Goal: Entertainment & Leisure: Consume media (video, audio)

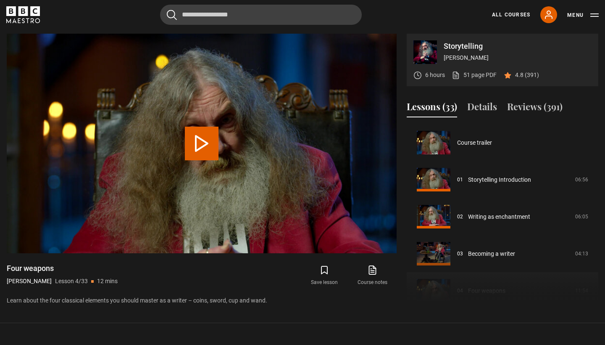
scroll to position [111, 0]
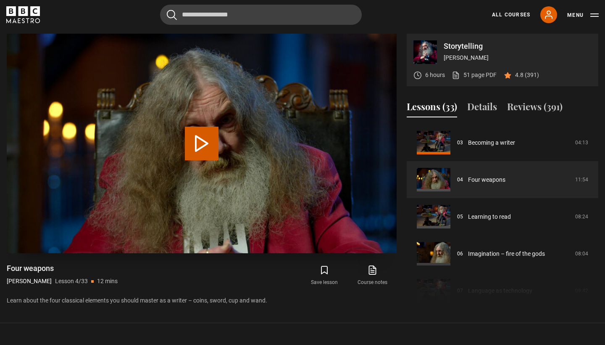
click at [203, 145] on button "Play Lesson Four weapons" at bounding box center [202, 144] width 34 height 34
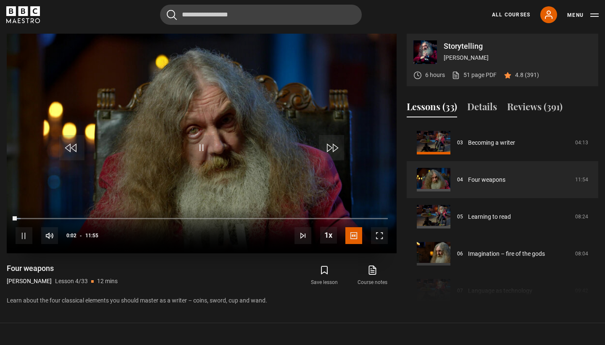
click at [376, 234] on span "Video Player" at bounding box center [379, 235] width 17 height 17
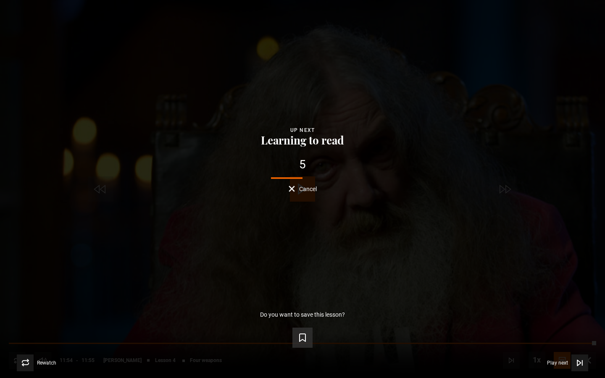
click at [302, 336] on icon "Video Player" at bounding box center [303, 338] width 10 height 10
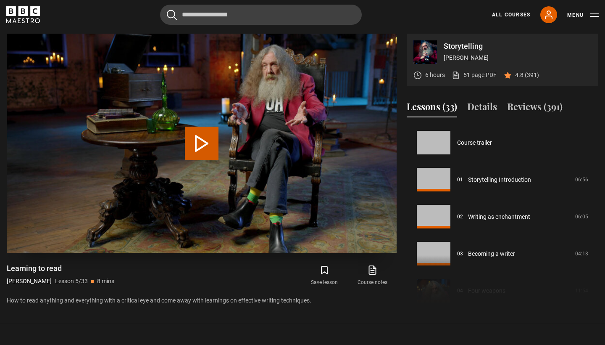
scroll to position [148, 0]
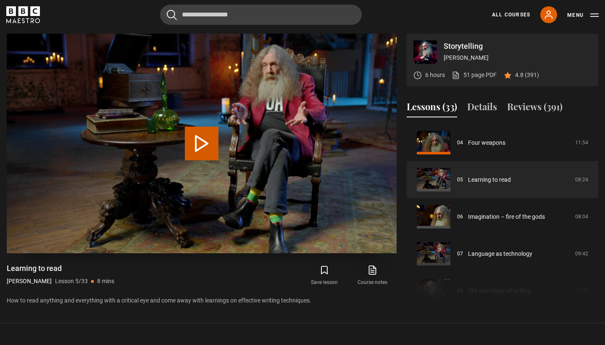
click at [201, 148] on button "Play Lesson Learning to read" at bounding box center [202, 144] width 34 height 34
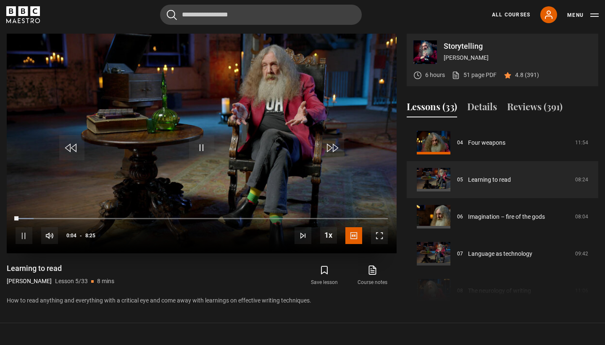
click at [379, 237] on span "Video Player" at bounding box center [379, 235] width 17 height 17
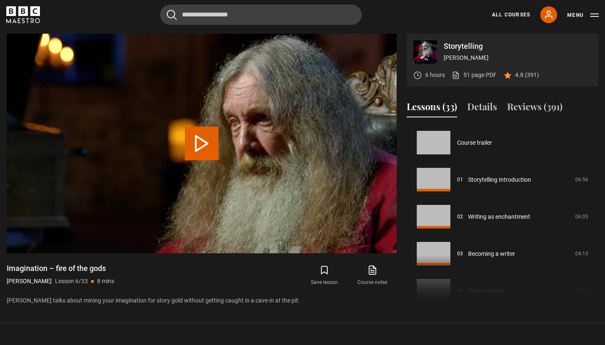
scroll to position [185, 0]
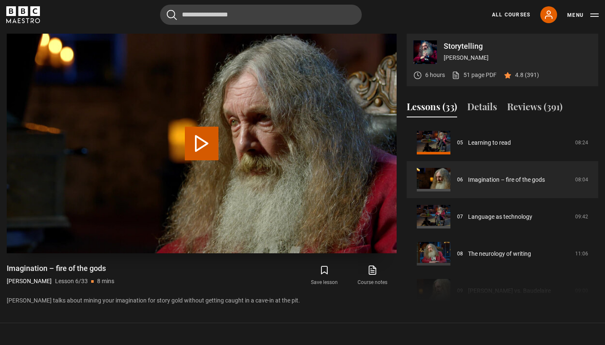
click at [204, 153] on button "Play Lesson Imagination – fire of the gods" at bounding box center [202, 144] width 34 height 34
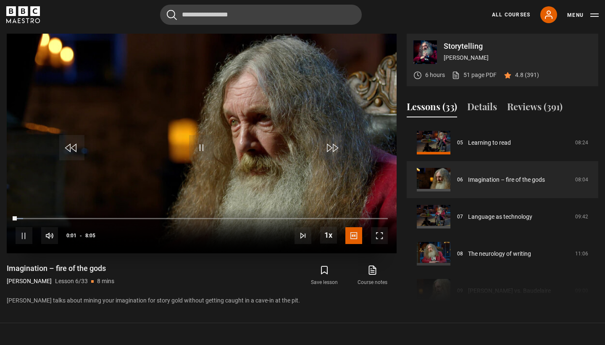
click at [378, 237] on span "Video Player" at bounding box center [379, 235] width 17 height 17
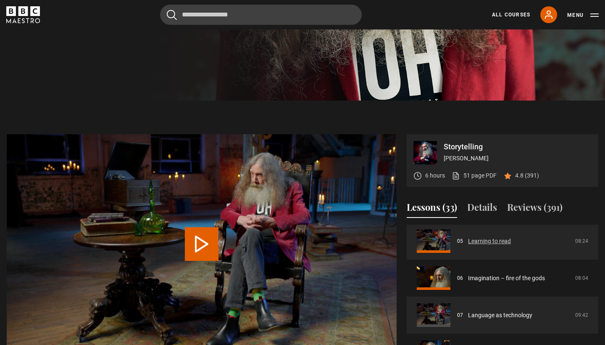
scroll to position [190, 0]
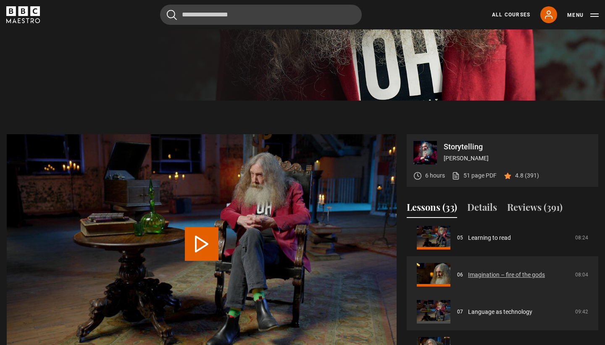
click at [475, 277] on link "Imagination – fire of the gods" at bounding box center [506, 274] width 77 height 9
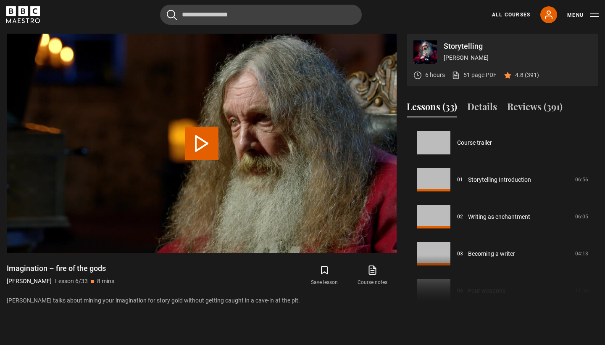
scroll to position [185, 0]
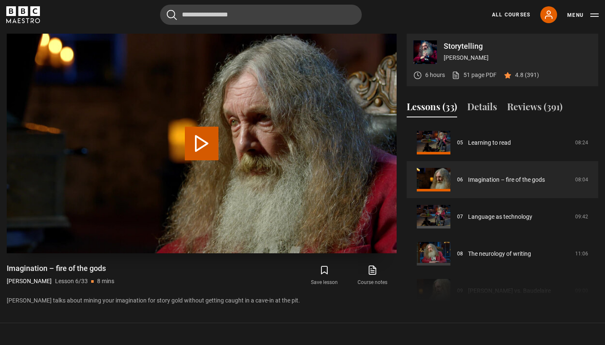
click at [205, 134] on button "Play Lesson Imagination – fire of the gods" at bounding box center [202, 144] width 34 height 34
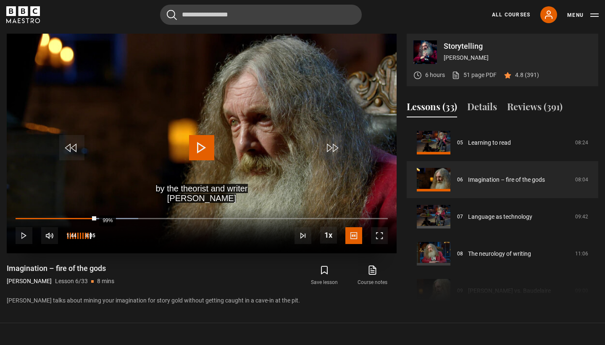
drag, startPoint x: 16, startPoint y: 218, endPoint x: 95, endPoint y: 236, distance: 81.5
click at [95, 236] on div "10s Skip Back 10 seconds Play 10s Skip Forward 10 seconds Loaded : 32.97% 0:29 …" at bounding box center [202, 229] width 390 height 47
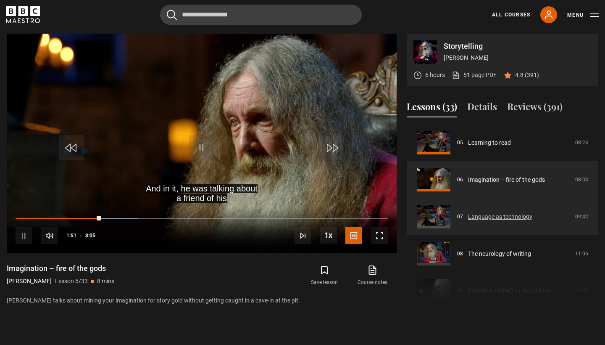
click at [476, 215] on link "Language as technology" at bounding box center [500, 216] width 64 height 9
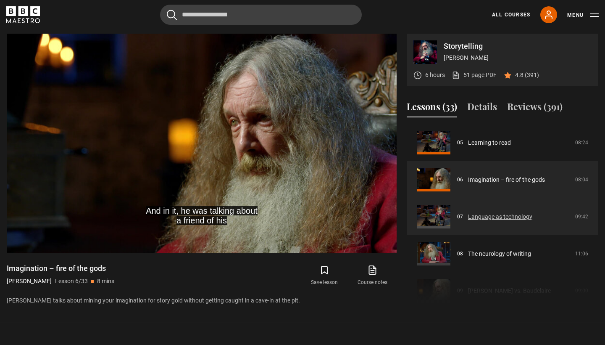
click at [486, 217] on link "Language as technology" at bounding box center [500, 216] width 64 height 9
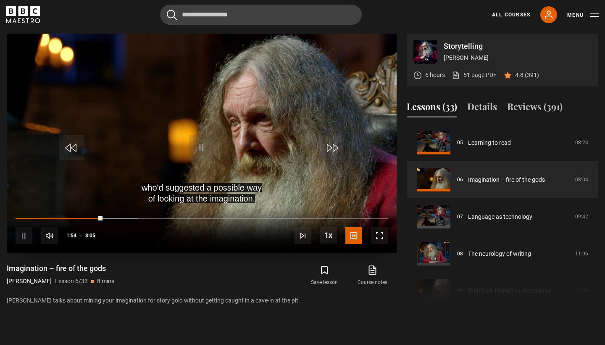
click at [128, 243] on video-js "who'd suggested a possible way of looking at the imagination. Video Player is l…" at bounding box center [202, 143] width 390 height 219
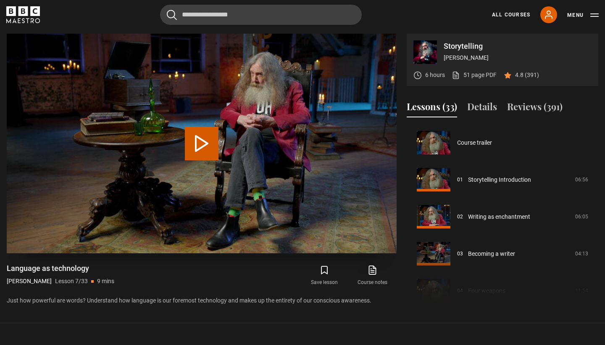
scroll to position [222, 0]
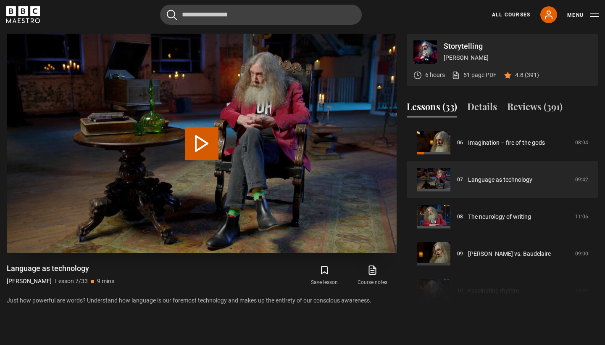
click at [200, 148] on button "Play Lesson Language as technology" at bounding box center [202, 144] width 34 height 34
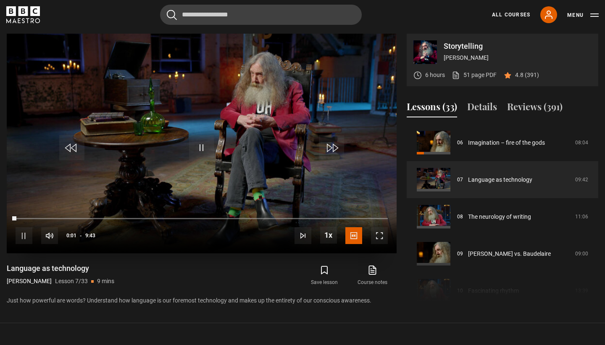
click at [378, 234] on span "Video Player" at bounding box center [379, 235] width 17 height 17
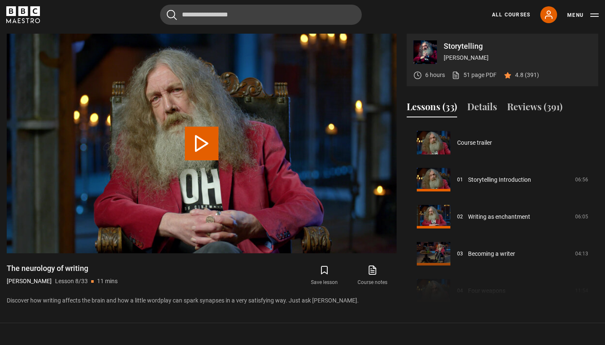
scroll to position [259, 0]
